Goal: Information Seeking & Learning: Learn about a topic

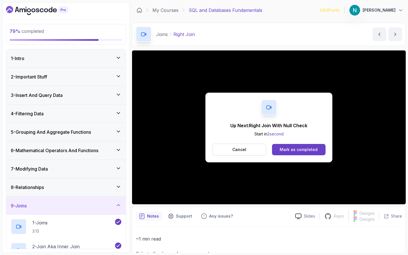
scroll to position [180, 0]
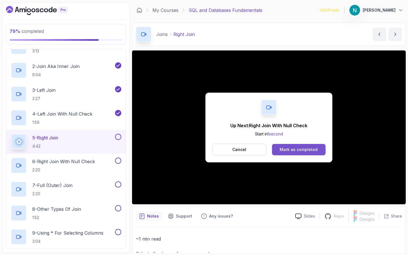
click at [314, 152] on div "Mark as completed" at bounding box center [299, 150] width 38 height 6
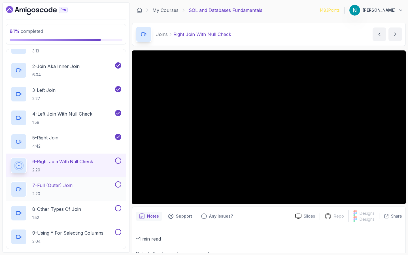
click at [118, 182] on button at bounding box center [118, 184] width 6 height 6
click at [115, 157] on div "6 - Right Join With Null Check 2:20" at bounding box center [66, 166] width 120 height 24
click at [119, 162] on button at bounding box center [118, 161] width 6 height 6
click at [86, 180] on div "7 - Full (Outer) Join 2:20" at bounding box center [66, 189] width 120 height 24
click at [75, 187] on div "7 - Full (Outer) Join 2:20" at bounding box center [62, 189] width 103 height 16
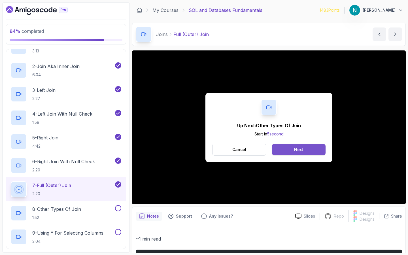
click at [312, 152] on button "Next" at bounding box center [299, 149] width 54 height 11
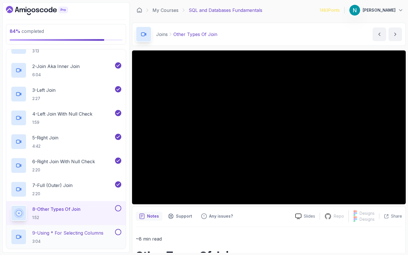
click at [76, 230] on p "9 - Using * For Selecting Columns" at bounding box center [67, 233] width 71 height 7
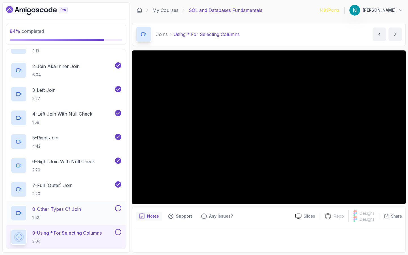
click at [118, 207] on button at bounding box center [118, 208] width 6 height 6
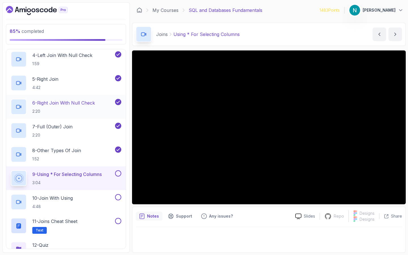
scroll to position [242, 0]
